Goal: Task Accomplishment & Management: Manage account settings

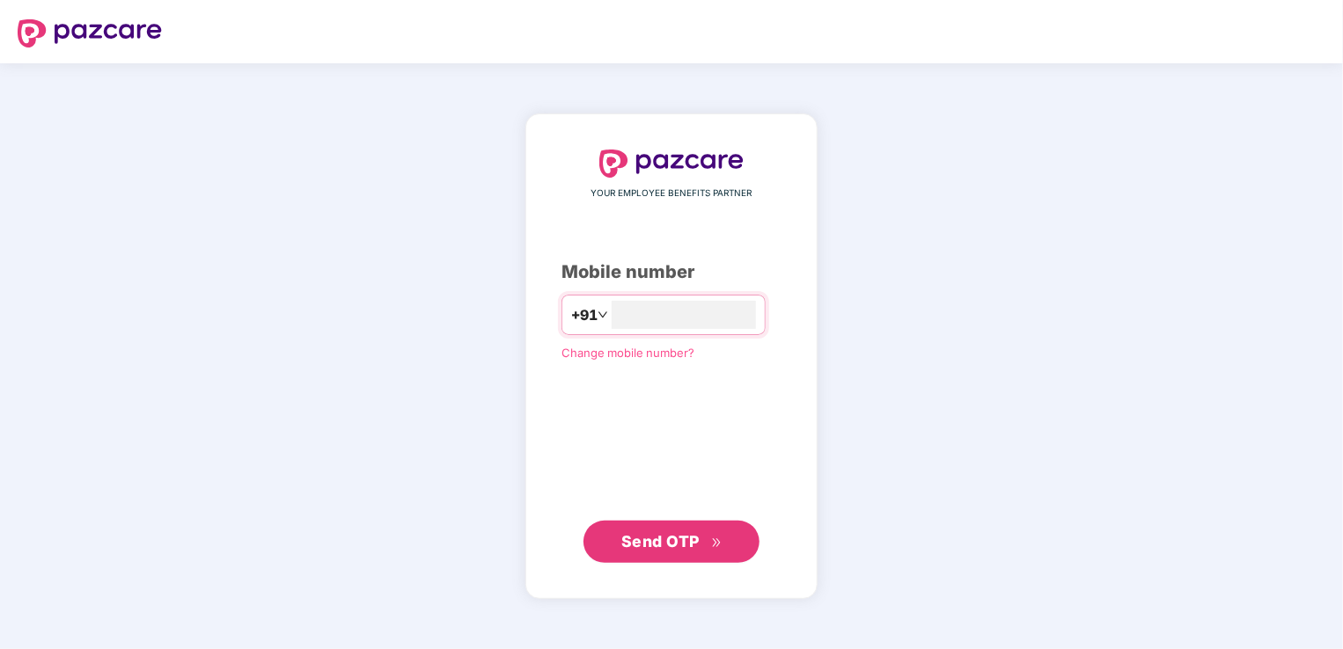
type input "**********"
click at [665, 532] on span "Send OTP" at bounding box center [660, 541] width 78 height 18
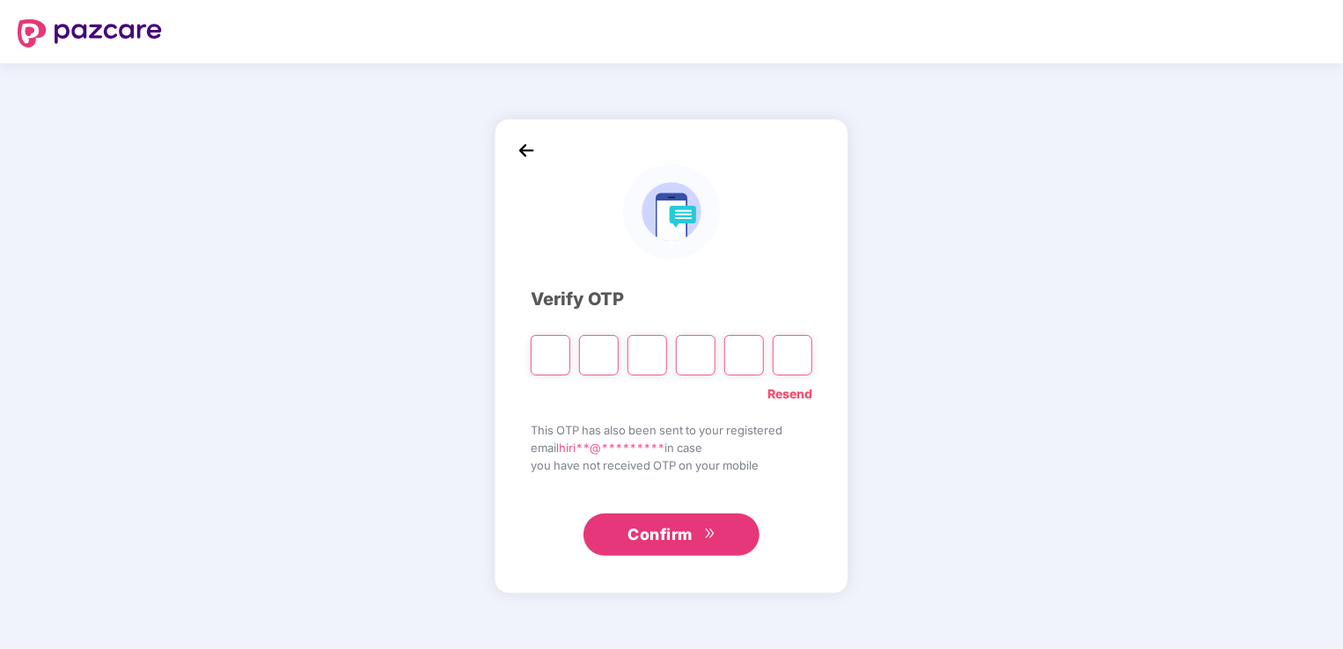
type input "*"
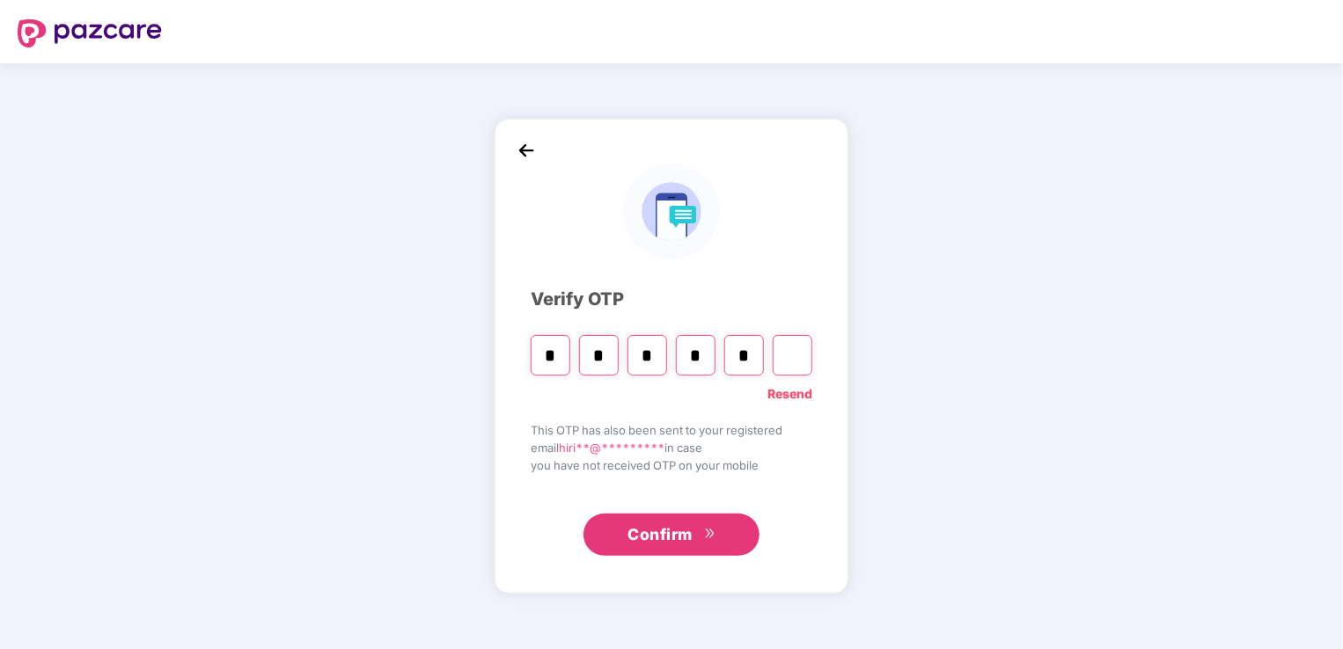
type input "*"
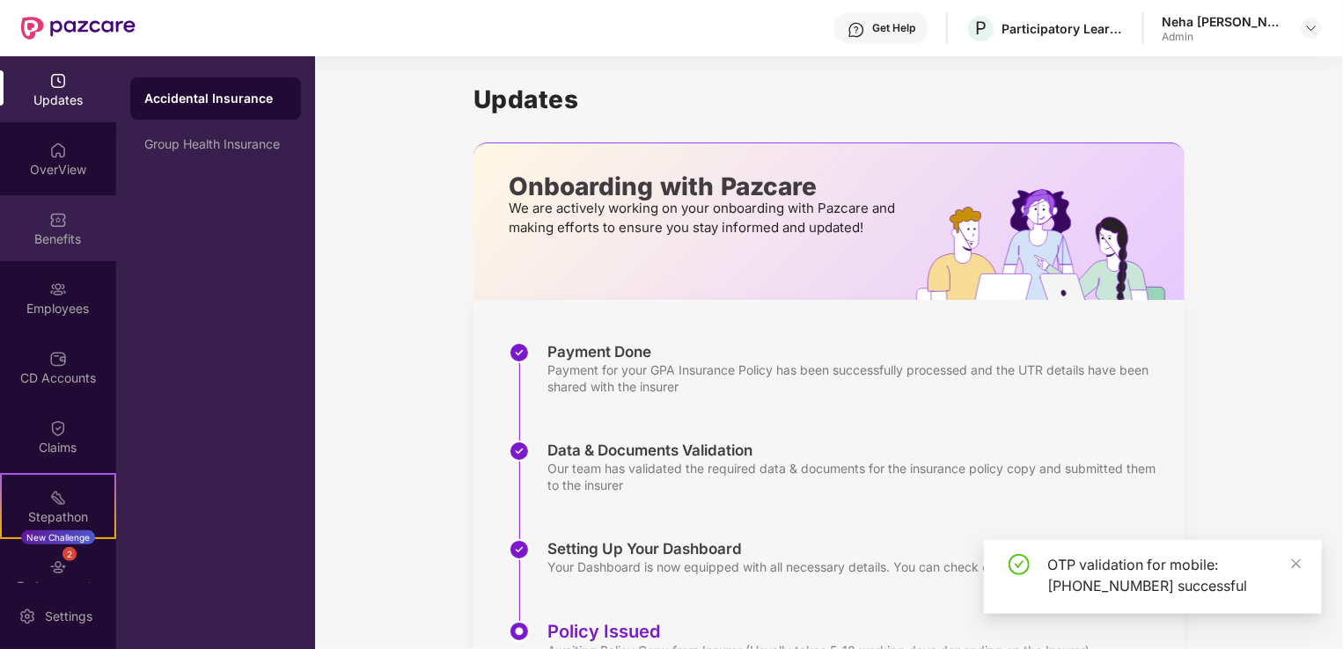
click at [49, 224] on img at bounding box center [58, 220] width 18 height 18
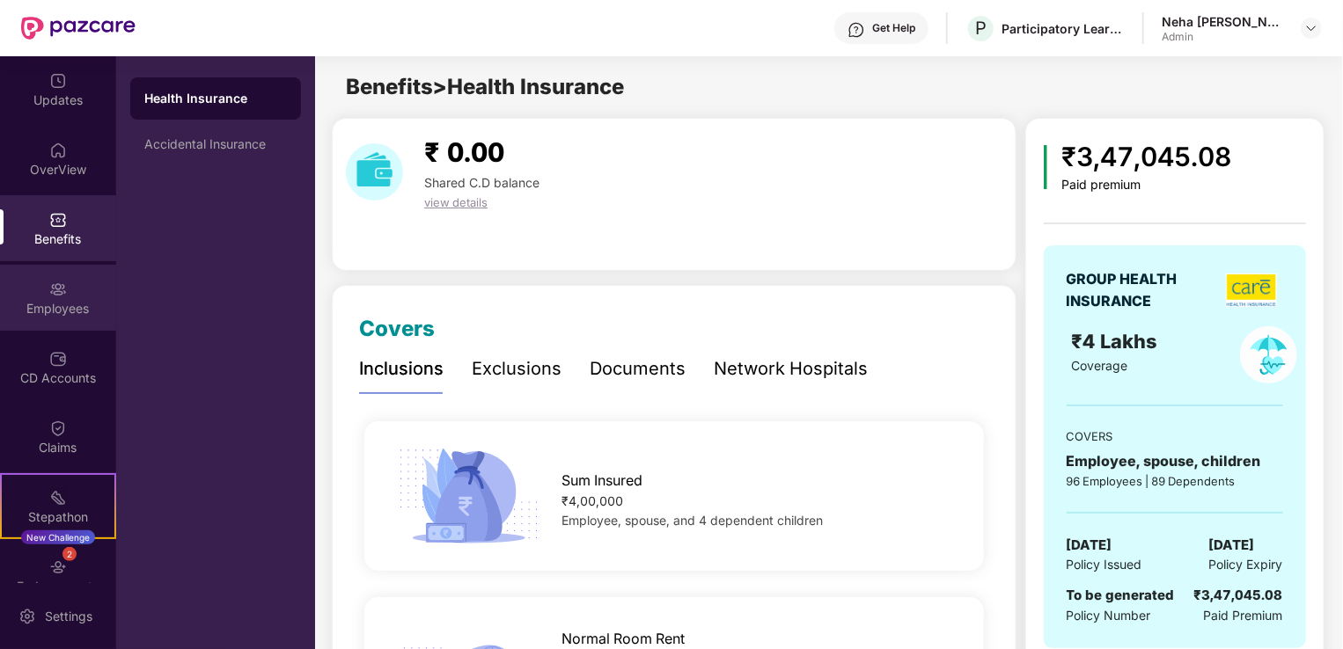
click at [46, 315] on div "Employees" at bounding box center [58, 309] width 116 height 18
